Goal: Check status: Check status

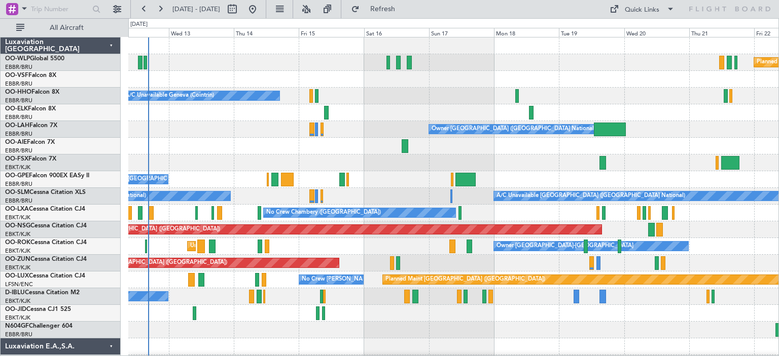
click at [339, 138] on div at bounding box center [453, 146] width 650 height 17
click at [314, 8] on button at bounding box center [306, 9] width 16 height 16
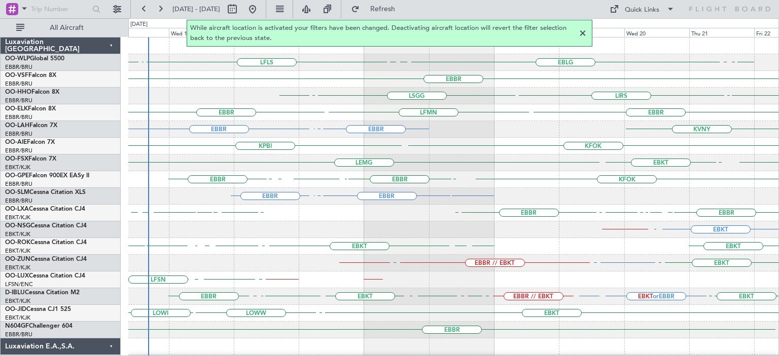
click at [583, 31] on div at bounding box center [582, 33] width 12 height 12
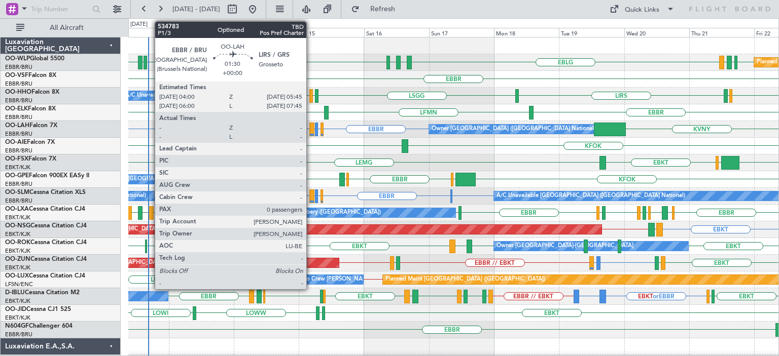
click at [311, 124] on div at bounding box center [311, 130] width 5 height 14
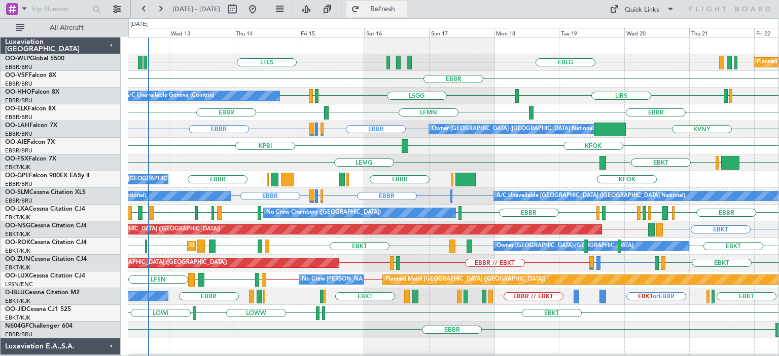
click at [404, 11] on span "Refresh" at bounding box center [382, 9] width 43 height 7
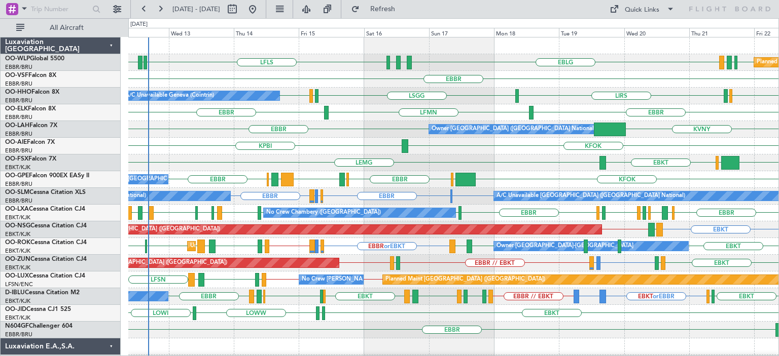
click at [375, 129] on div "KVNY [GEOGRAPHIC_DATA] Owner [GEOGRAPHIC_DATA] (Brussels National)" at bounding box center [453, 129] width 650 height 17
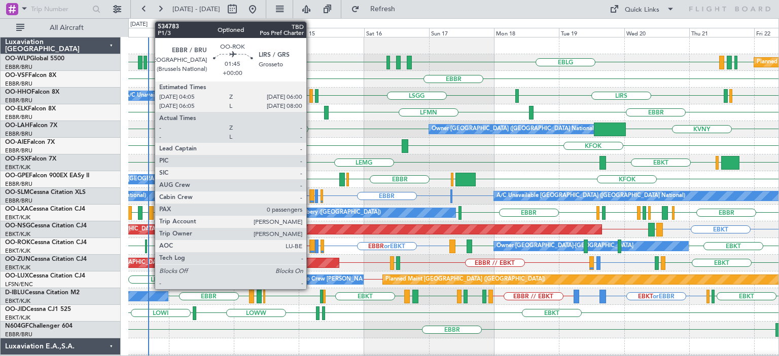
click at [311, 241] on div at bounding box center [312, 247] width 6 height 14
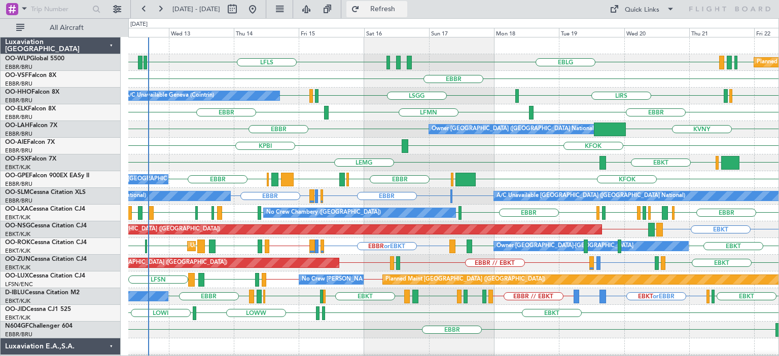
click at [404, 6] on span "Refresh" at bounding box center [382, 9] width 43 height 7
